Goal: Task Accomplishment & Management: Understand process/instructions

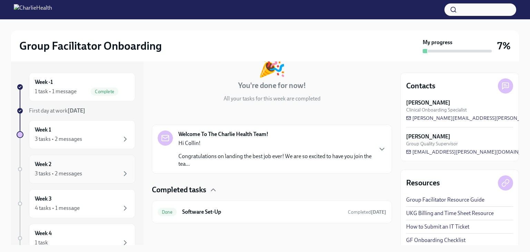
scroll to position [3, 0]
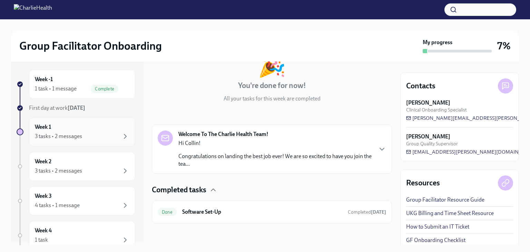
click at [99, 124] on div "Week 1 3 tasks • 2 messages" at bounding box center [82, 131] width 95 height 17
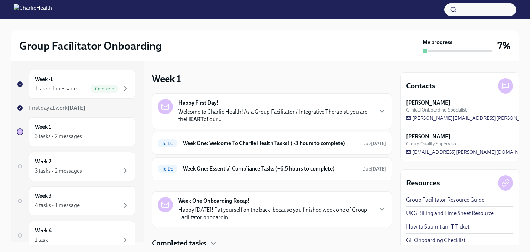
click at [273, 123] on p "Welcome to Charlie Health! As a Group Facilitator / Integrative Therapist, you …" at bounding box center [276, 115] width 194 height 15
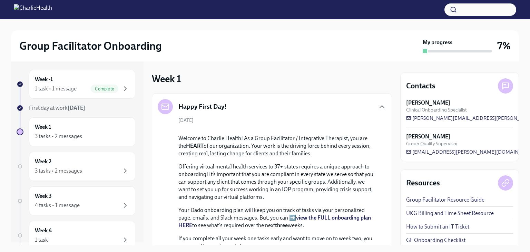
click at [273, 123] on div "[DATE] Welcome to Charlie Health! As a Group Facilitator / Integrative Therapis…" at bounding box center [272, 225] width 229 height 216
click at [296, 117] on div "[DATE] Welcome to Charlie Health! As a Group Facilitator / Integrative Therapis…" at bounding box center [272, 225] width 229 height 216
click at [316, 107] on div "Happy First Day!" at bounding box center [272, 106] width 229 height 15
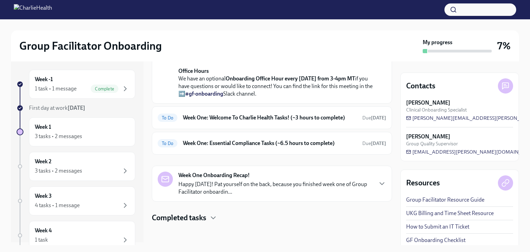
scroll to position [45, 0]
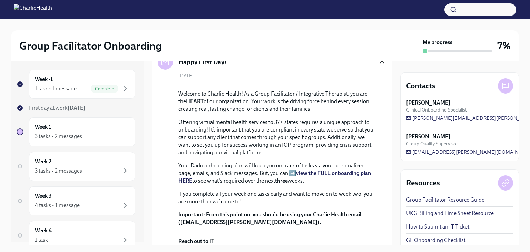
click at [378, 64] on icon "button" at bounding box center [382, 62] width 8 height 8
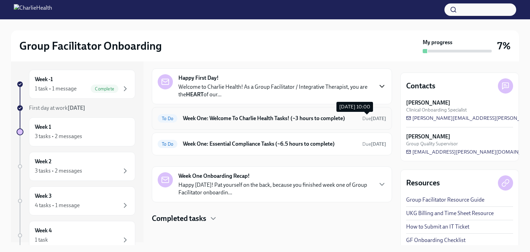
click at [363, 118] on span "Due [DATE]" at bounding box center [375, 119] width 24 height 6
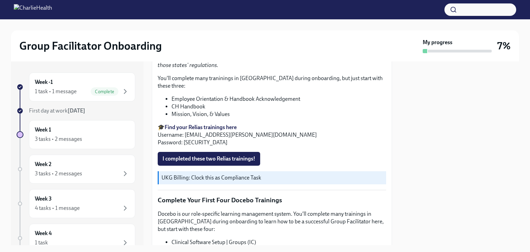
scroll to position [790, 0]
